Goal: Navigation & Orientation: Find specific page/section

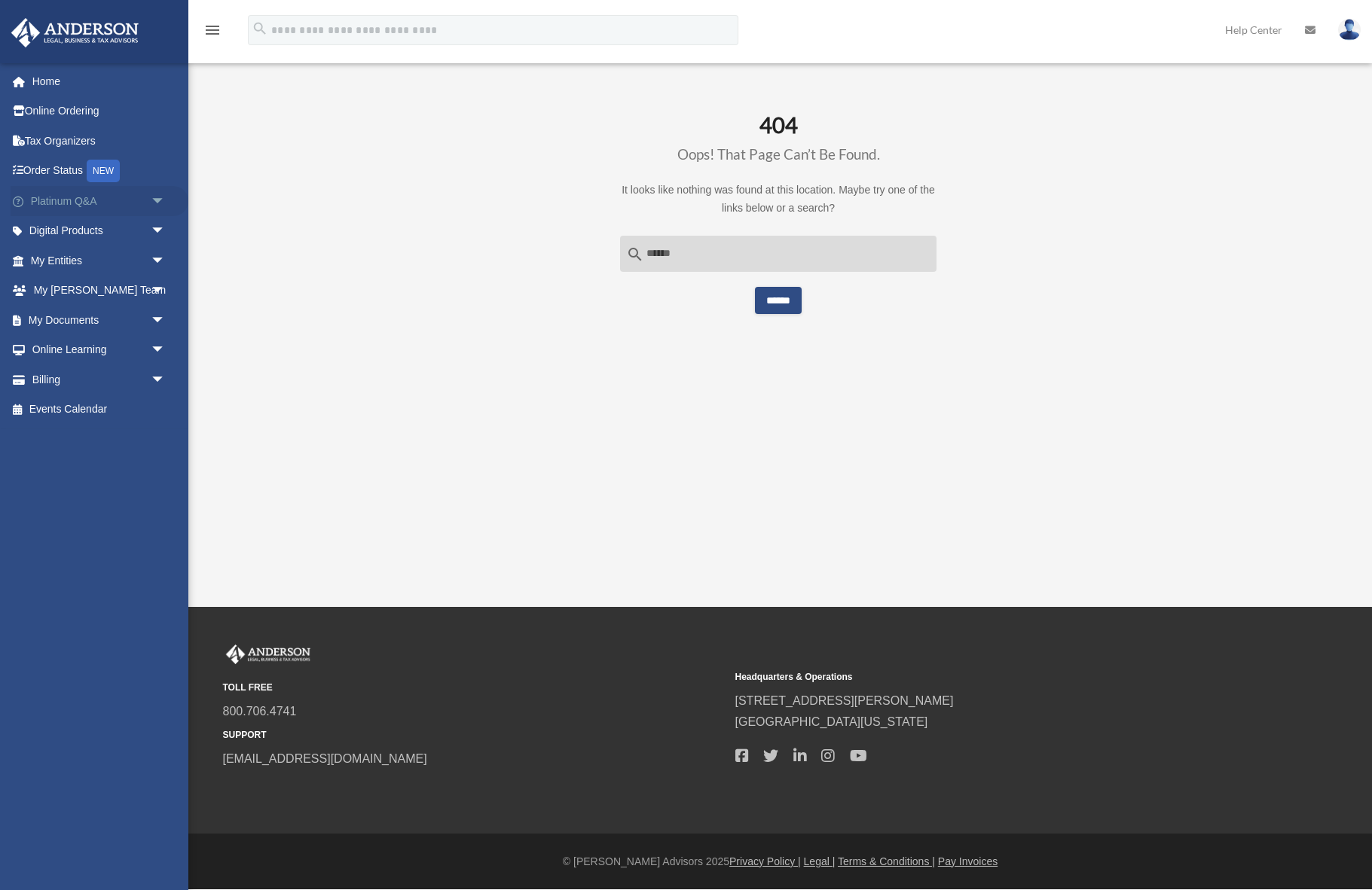
click at [46, 194] on link "Platinum Q&A arrow_drop_down" at bounding box center [99, 201] width 178 height 30
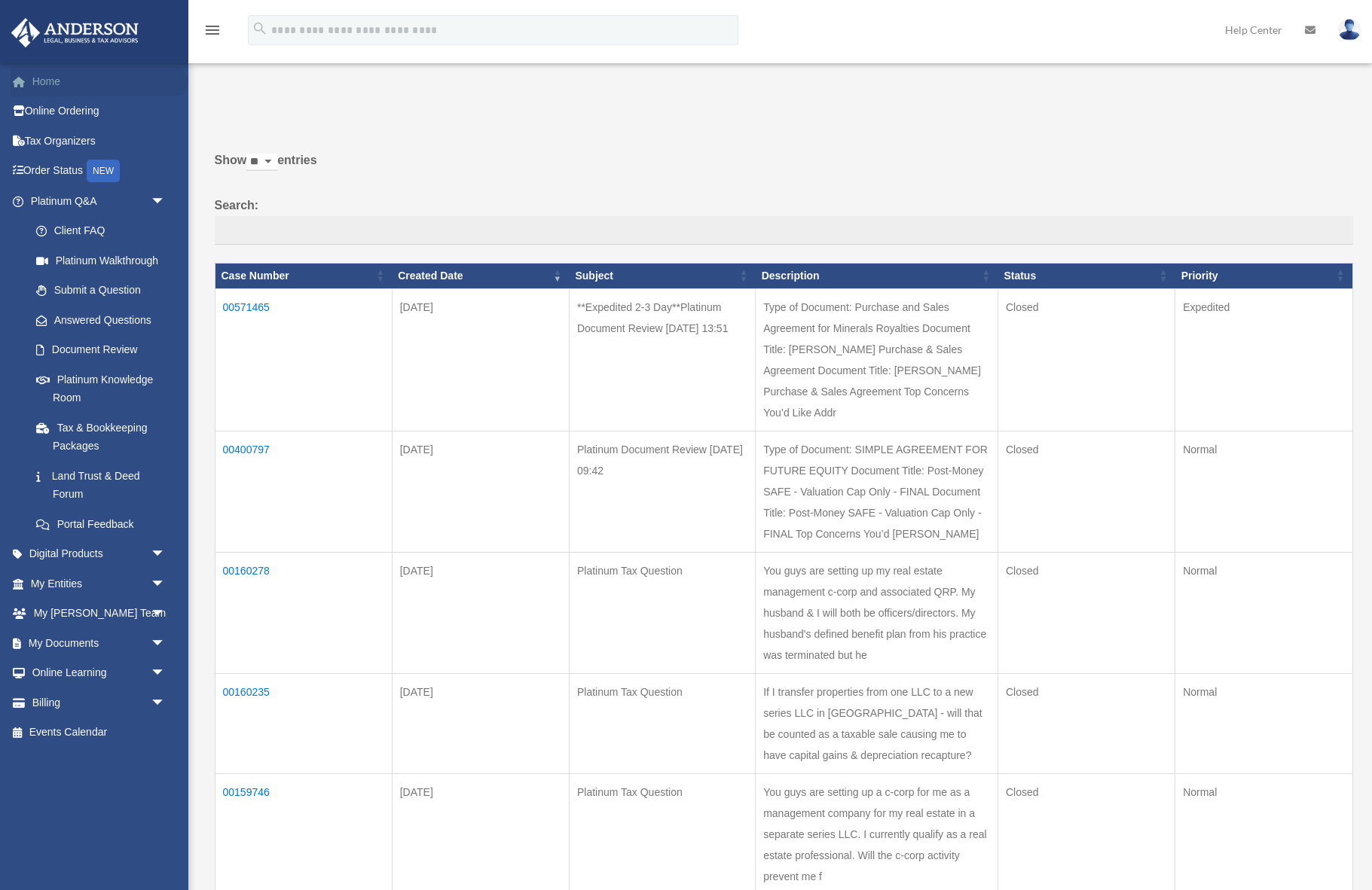
click at [67, 84] on link "Home" at bounding box center [99, 81] width 178 height 30
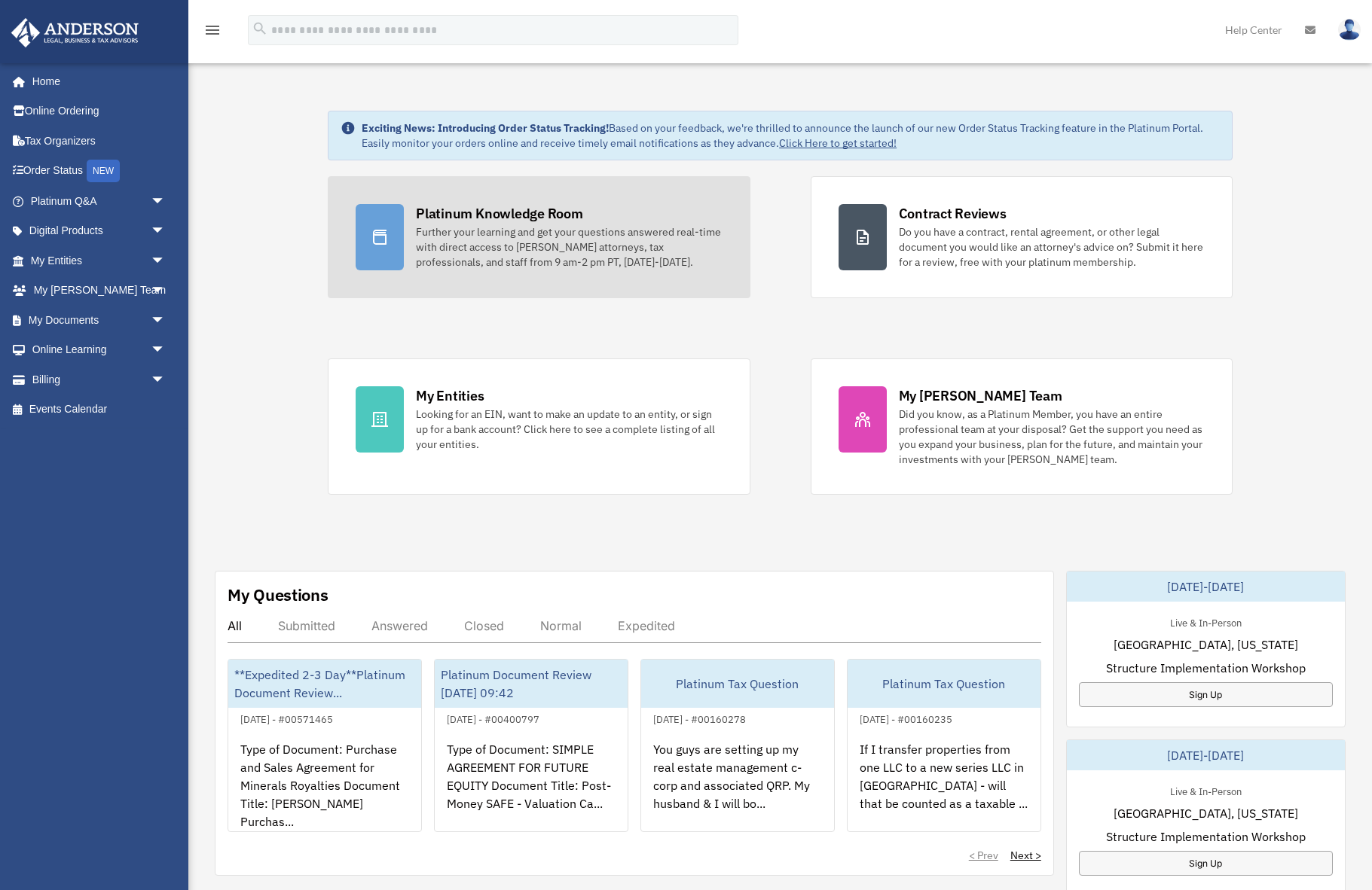
click at [539, 208] on div "Platinum Knowledge Room" at bounding box center [498, 214] width 167 height 19
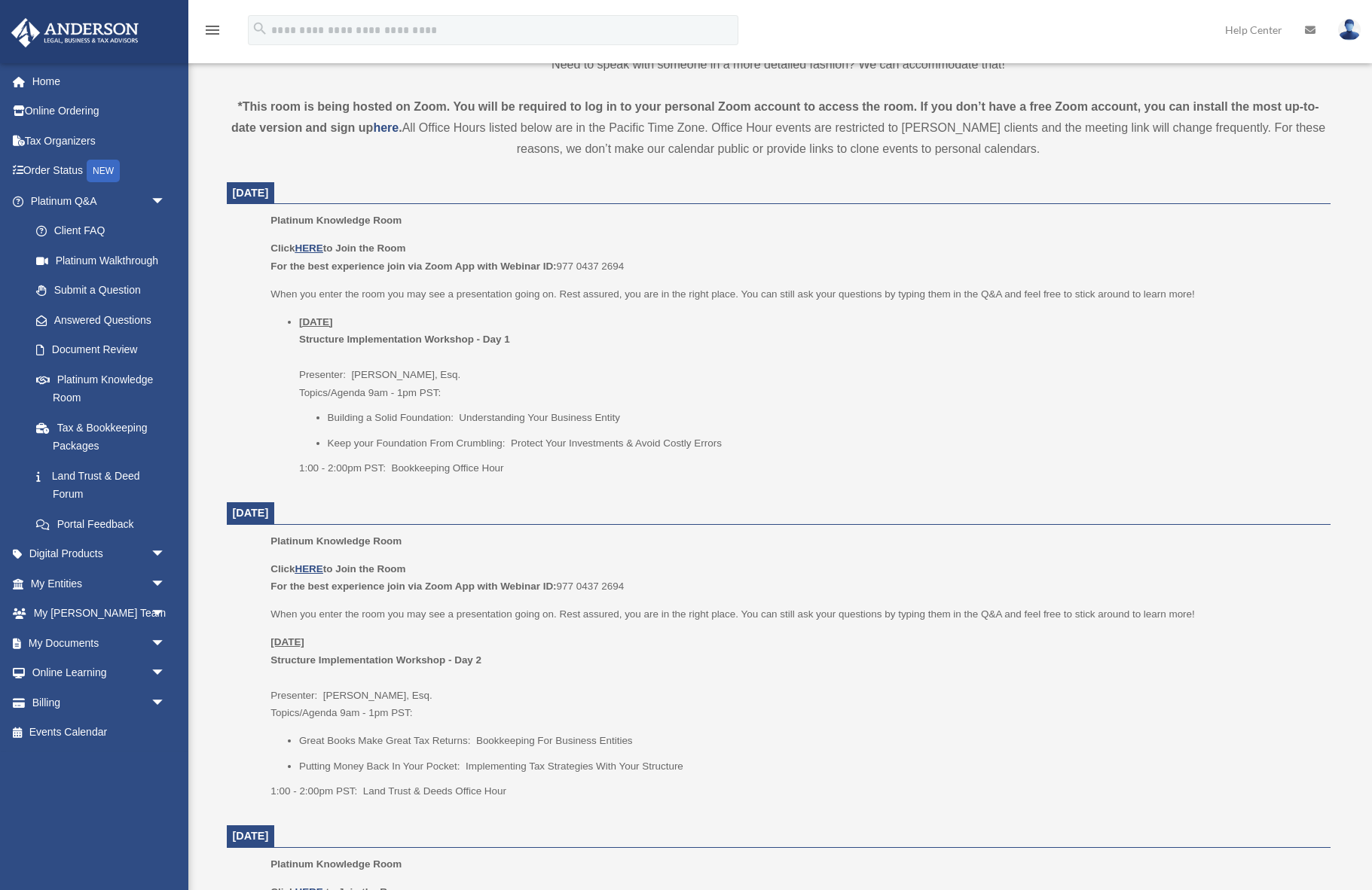
scroll to position [505, 0]
